Goal: Task Accomplishment & Management: Use online tool/utility

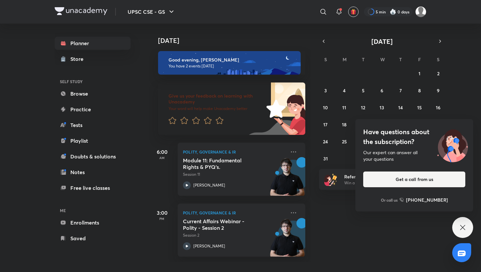
click at [404, 204] on icon at bounding box center [463, 227] width 8 height 8
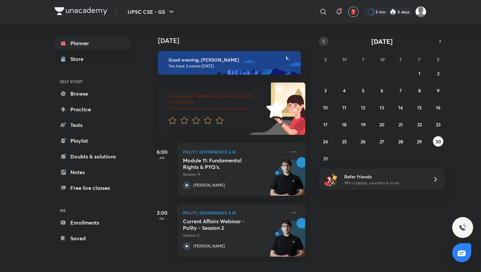
click at [324, 44] on icon "button" at bounding box center [323, 41] width 5 height 6
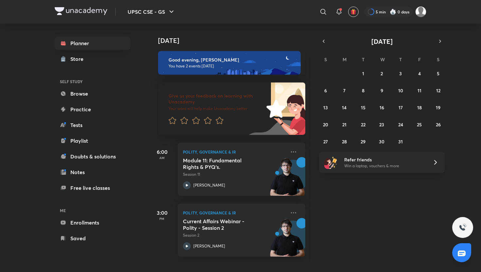
click at [404, 46] on div "[DATE] S M T W T F S 29 30 1 2 3 4 5 6 7 8 9 10 11 12 13 14 15 16 17 18 19 20 2…" at bounding box center [382, 92] width 126 height 110
click at [404, 44] on button "button" at bounding box center [439, 41] width 9 height 9
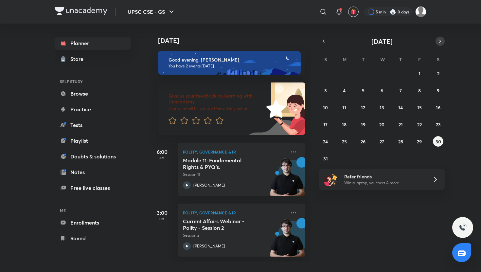
click at [404, 44] on button "button" at bounding box center [439, 41] width 9 height 9
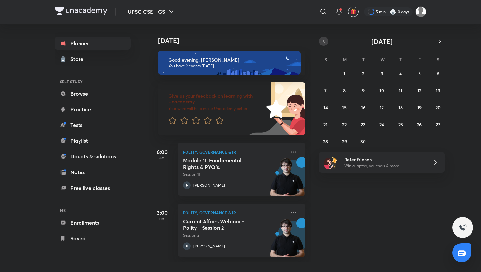
click at [324, 42] on icon "button" at bounding box center [323, 41] width 5 height 6
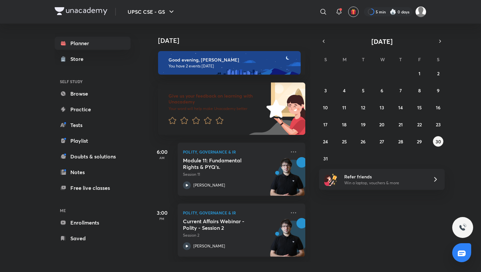
click at [404, 147] on div "27 28 29 30 31 1 2 3 4 5 6 7 8 9 10 11 12 13 14 15 16 17 18 19 20 21 22 23 24 2…" at bounding box center [382, 116] width 126 height 96
click at [404, 143] on abbr "29" at bounding box center [419, 141] width 5 height 6
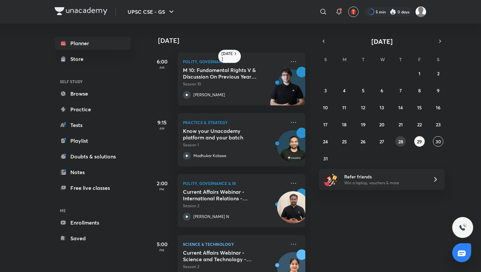
click at [399, 144] on abbr "28" at bounding box center [400, 141] width 5 height 6
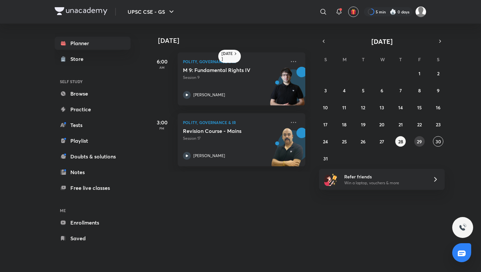
click at [404, 143] on abbr "29" at bounding box center [419, 141] width 5 height 6
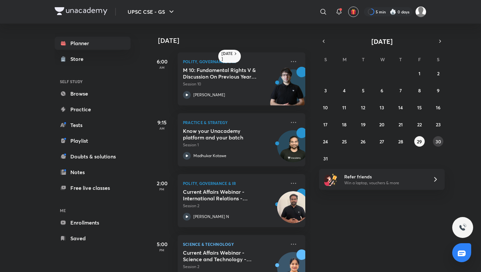
click at [404, 144] on abbr "30" at bounding box center [438, 141] width 6 height 6
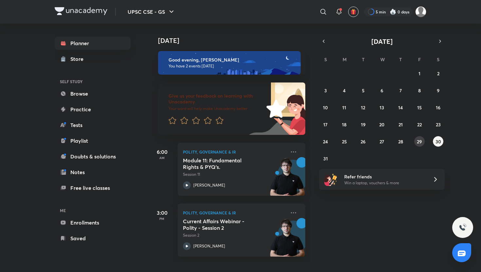
click at [404, 142] on abbr "29" at bounding box center [419, 141] width 5 height 6
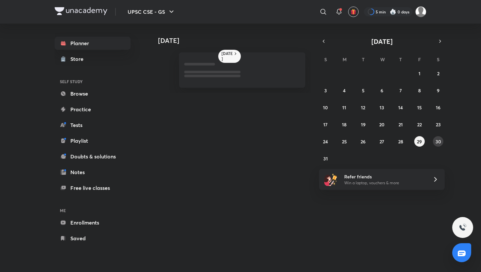
click at [404, 144] on abbr "30" at bounding box center [438, 141] width 6 height 6
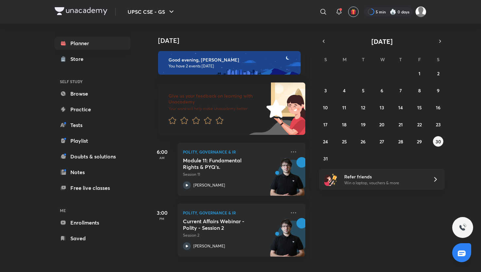
click at [404, 181] on p "Win a laptop, vouchers & more" at bounding box center [384, 183] width 80 height 6
click at [323, 160] on button "31" at bounding box center [325, 158] width 10 height 10
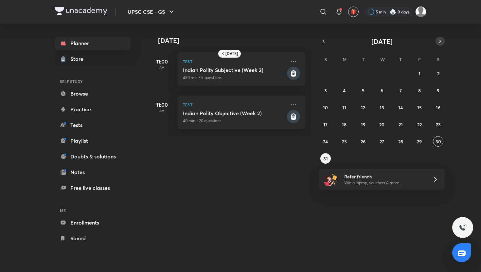
click at [404, 43] on icon "button" at bounding box center [439, 41] width 5 height 6
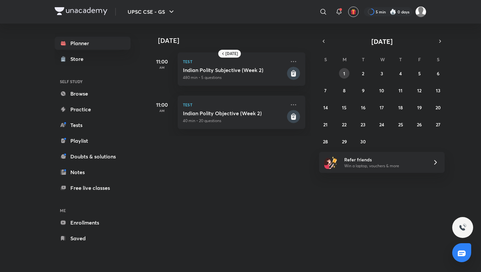
click at [344, 73] on abbr "1" at bounding box center [344, 73] width 2 height 6
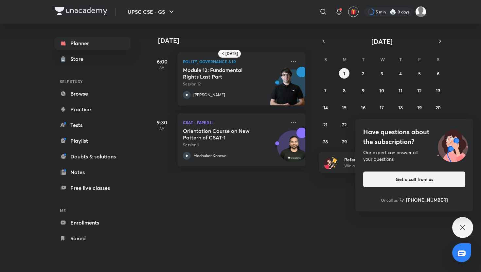
click at [404, 204] on icon at bounding box center [463, 227] width 8 height 8
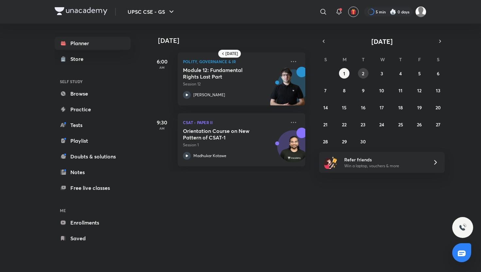
click at [362, 75] on abbr "2" at bounding box center [363, 73] width 2 height 6
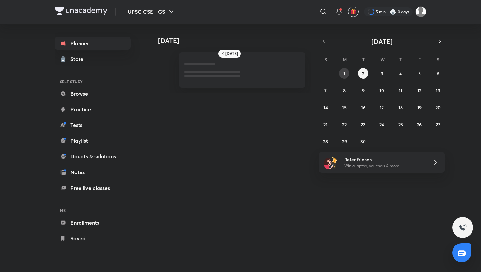
click at [345, 75] on button "1" at bounding box center [344, 73] width 10 height 10
